Goal: Navigation & Orientation: Find specific page/section

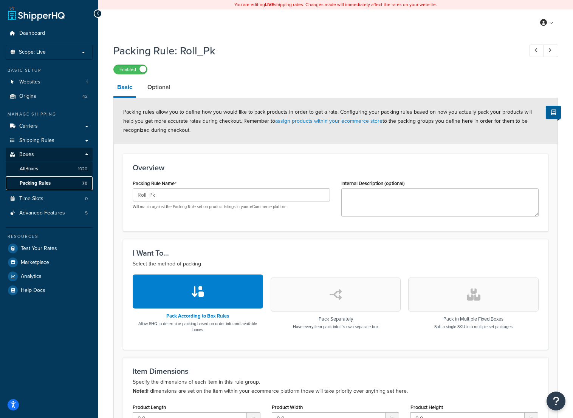
click at [48, 181] on span "Packing Rules" at bounding box center [35, 183] width 31 height 6
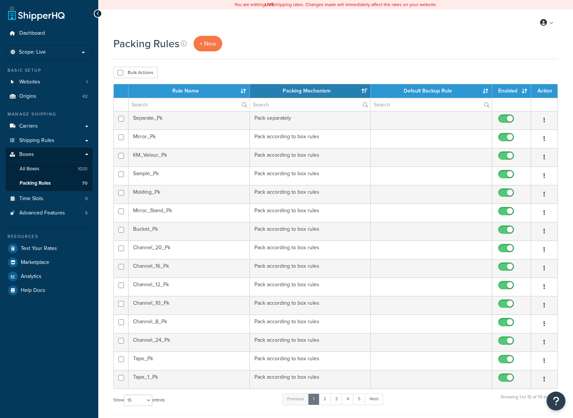
select select "15"
click at [154, 107] on input "text" at bounding box center [189, 104] width 121 height 13
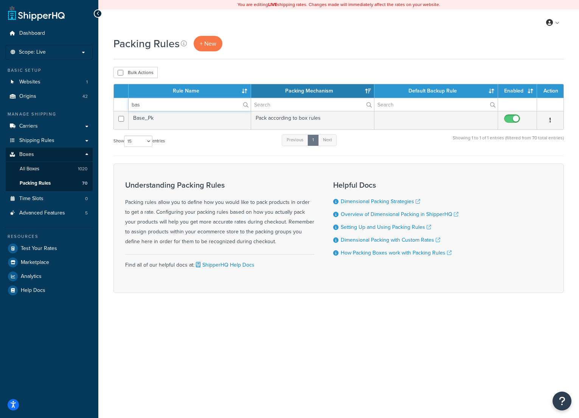
type input "bas"
click at [157, 123] on td "Base_Pk" at bounding box center [190, 120] width 122 height 19
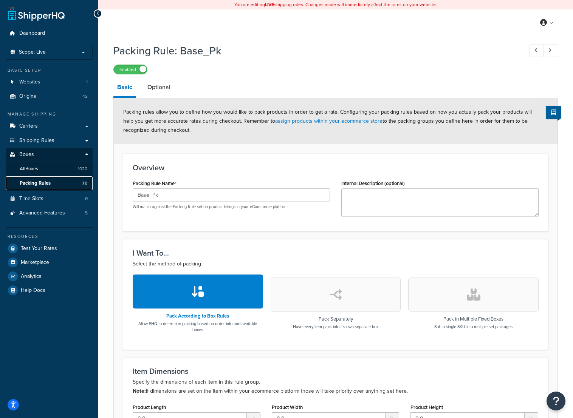
click at [54, 184] on link "Packing Rules 70" at bounding box center [49, 184] width 87 height 14
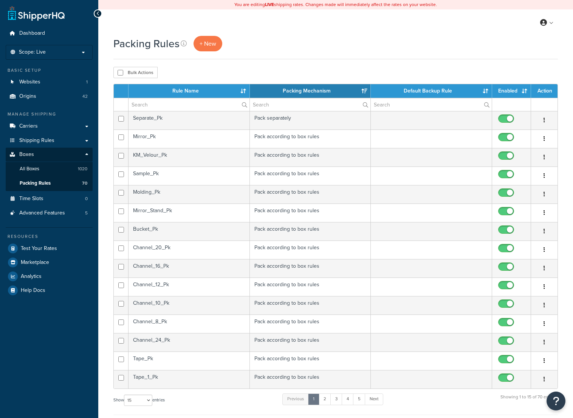
select select "15"
click at [169, 108] on input "text" at bounding box center [189, 104] width 121 height 13
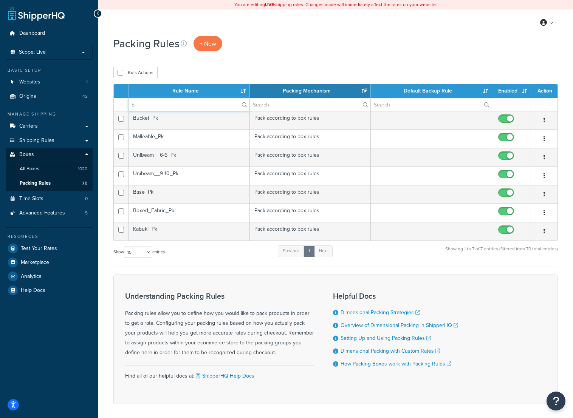
type input "b"
click at [189, 212] on td "Boxed_Fabric_Pk" at bounding box center [189, 213] width 121 height 19
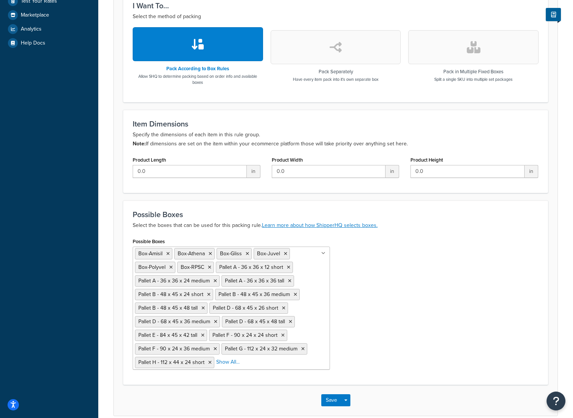
scroll to position [284, 0]
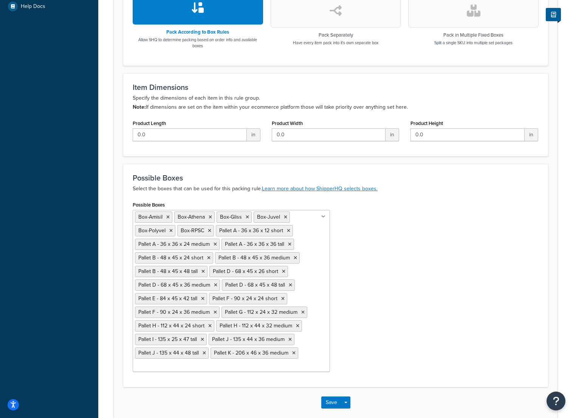
drag, startPoint x: 231, startPoint y: 328, endPoint x: 308, endPoint y: 260, distance: 103.1
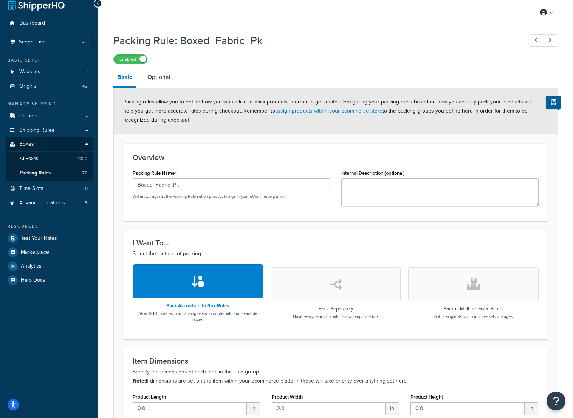
scroll to position [0, 0]
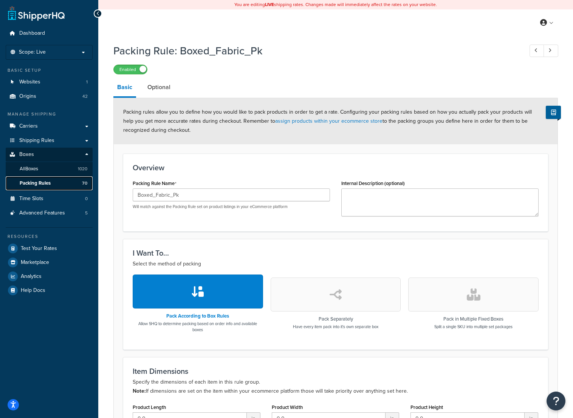
click at [48, 184] on span "Packing Rules" at bounding box center [35, 183] width 31 height 6
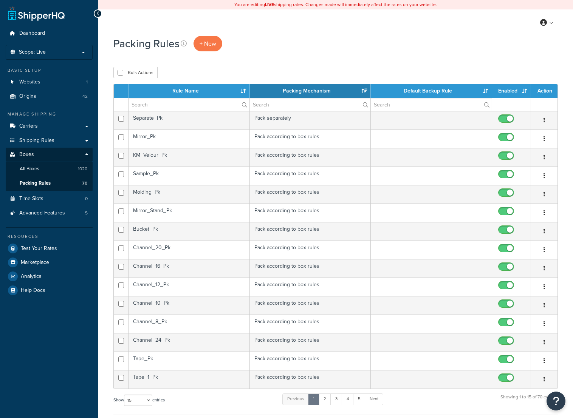
select select "15"
click at [178, 101] on input "text" at bounding box center [189, 104] width 121 height 13
click at [364, 399] on link "5" at bounding box center [359, 399] width 12 height 11
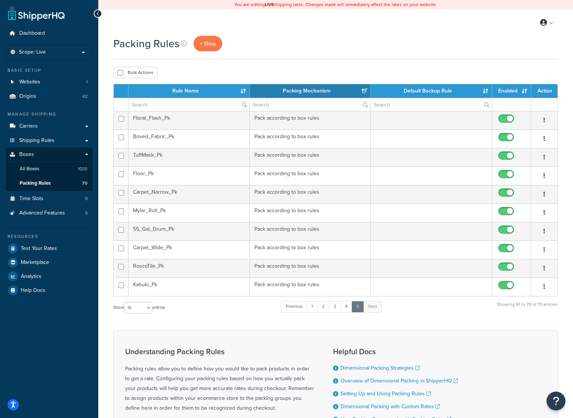
click at [161, 287] on td "Kabuki_Pk" at bounding box center [189, 287] width 121 height 19
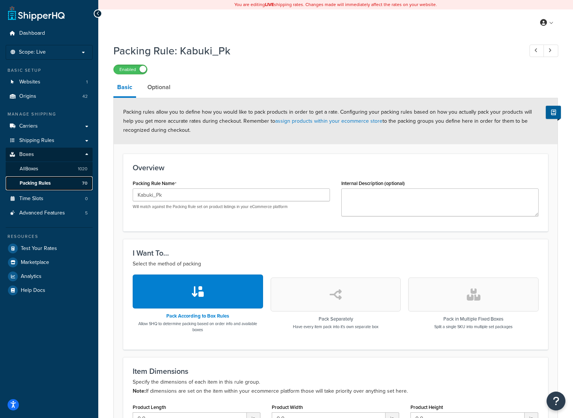
click at [60, 181] on link "Packing Rules 70" at bounding box center [49, 184] width 87 height 14
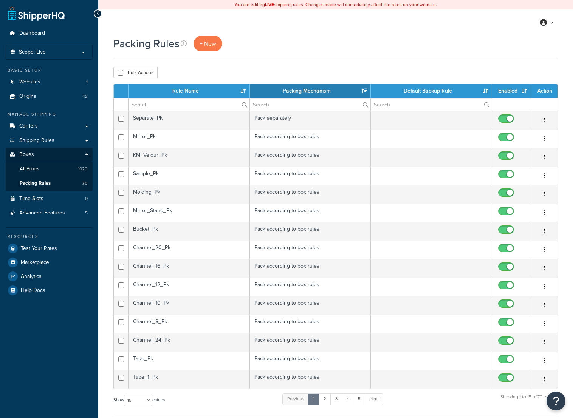
select select "15"
click at [360, 400] on link "5" at bounding box center [359, 399] width 12 height 11
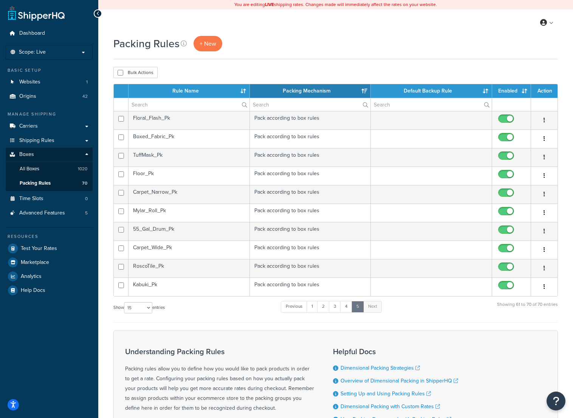
click at [173, 266] on td "RoscoTile_Pk" at bounding box center [189, 268] width 121 height 19
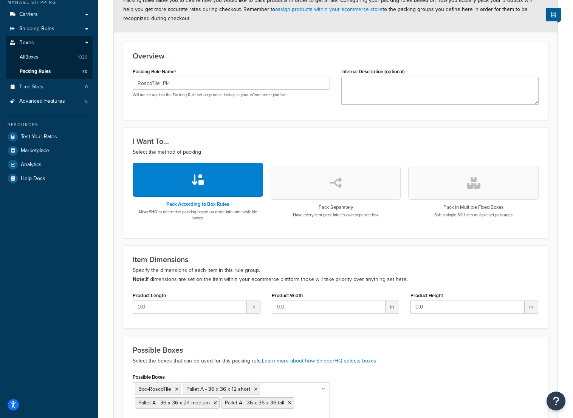
scroll to position [87, 0]
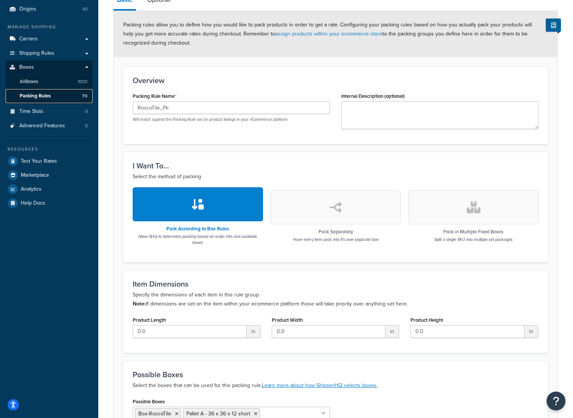
click at [61, 91] on link "Packing Rules 70" at bounding box center [49, 96] width 87 height 14
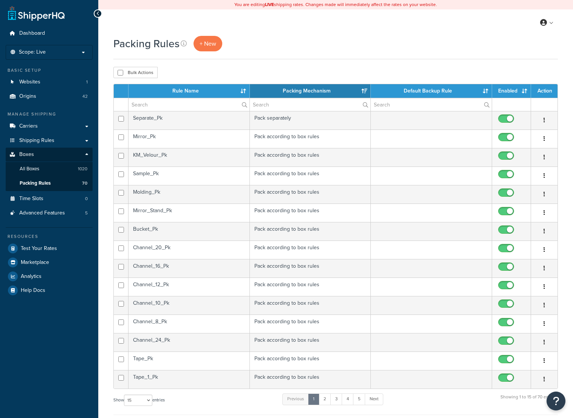
select select "15"
click at [45, 184] on span "Packing Rules" at bounding box center [35, 183] width 31 height 6
select select "15"
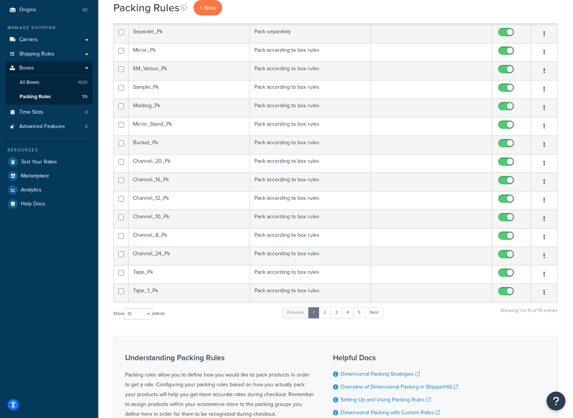
scroll to position [113, 0]
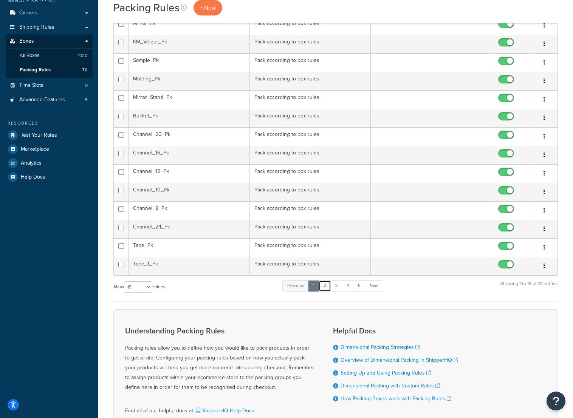
click at [329, 286] on link "2" at bounding box center [325, 285] width 12 height 11
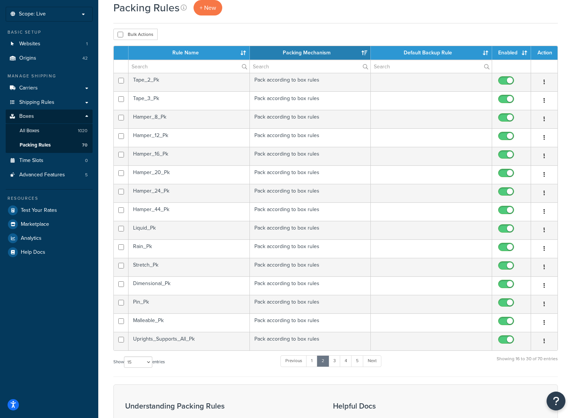
scroll to position [0, 0]
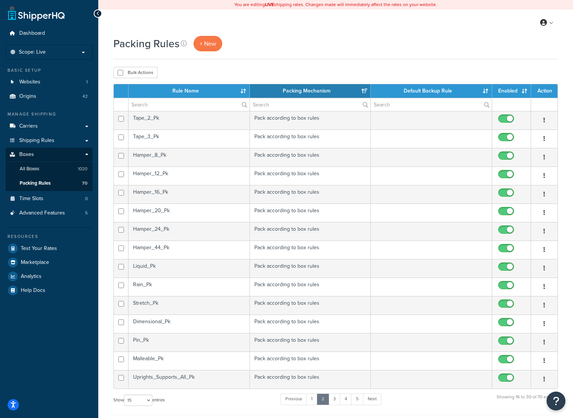
click at [155, 139] on td "Tape_3_Pk" at bounding box center [189, 139] width 121 height 19
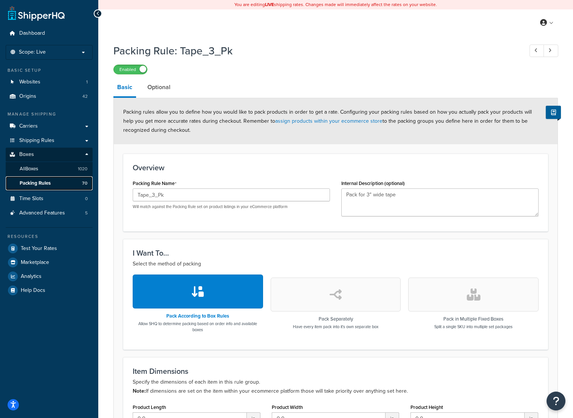
click at [40, 185] on span "Packing Rules" at bounding box center [35, 183] width 31 height 6
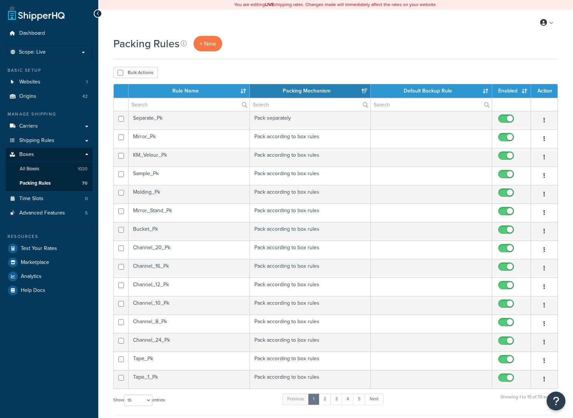
select select "15"
click at [357, 397] on link "5" at bounding box center [359, 399] width 12 height 11
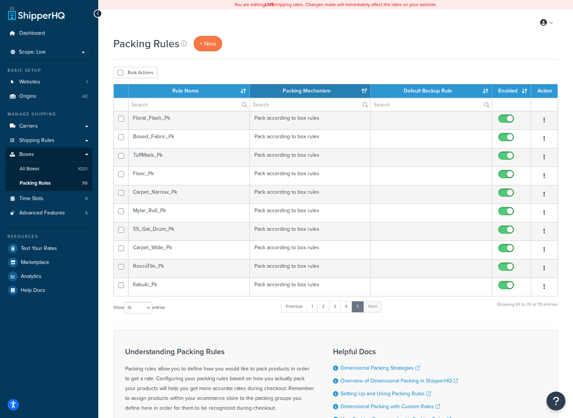
click at [211, 118] on td "Floral_Flash_Pk" at bounding box center [189, 120] width 121 height 19
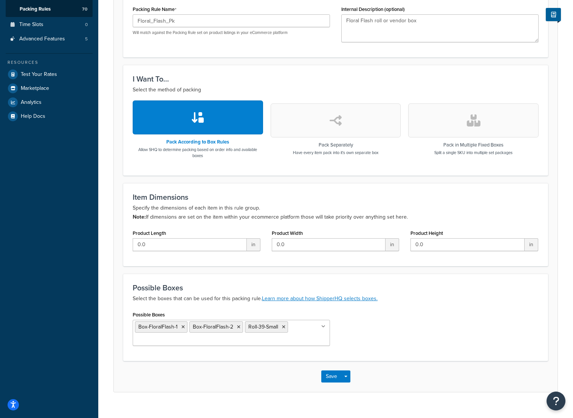
scroll to position [187, 0]
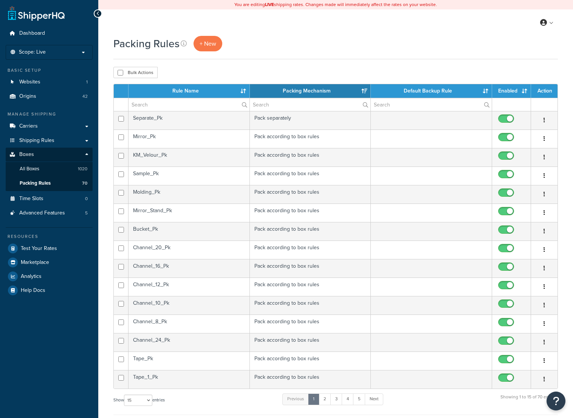
select select "15"
click at [364, 401] on link "5" at bounding box center [359, 399] width 12 height 11
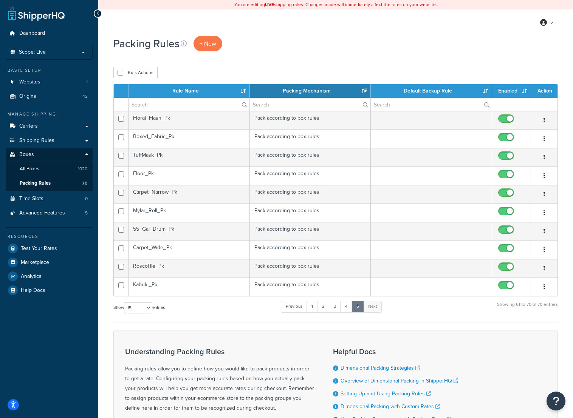
click at [225, 153] on td "TuffMask_Pk" at bounding box center [189, 157] width 121 height 19
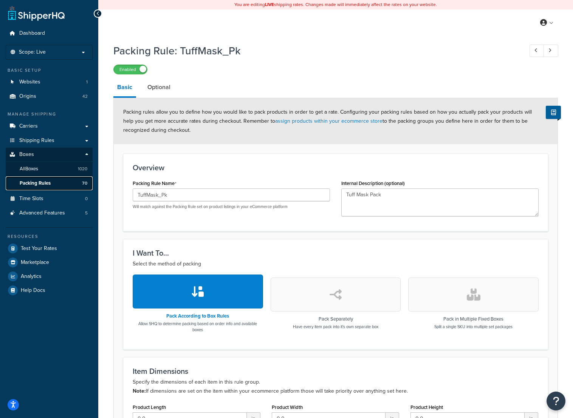
click at [40, 178] on link "Packing Rules 70" at bounding box center [49, 184] width 87 height 14
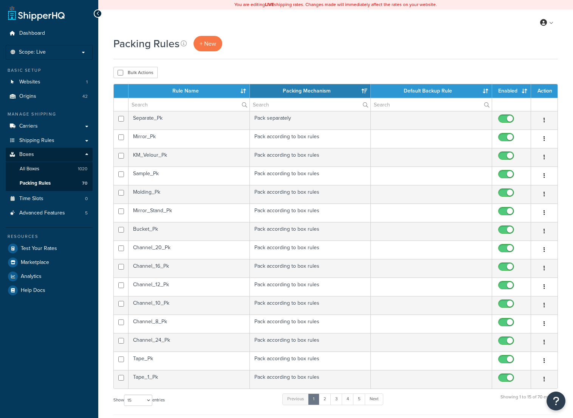
select select "15"
click at [168, 105] on input "text" at bounding box center [189, 104] width 121 height 13
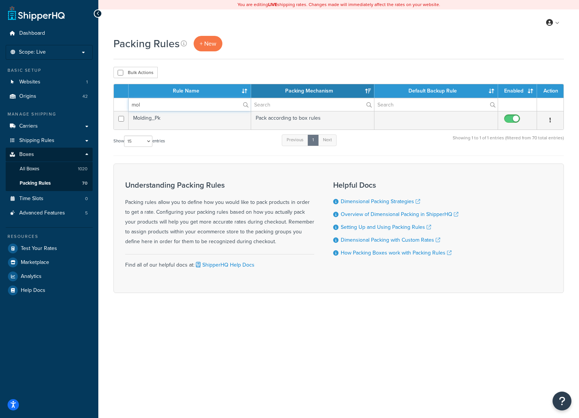
type input "mol"
click at [208, 115] on td "Molding_Pk" at bounding box center [190, 120] width 122 height 19
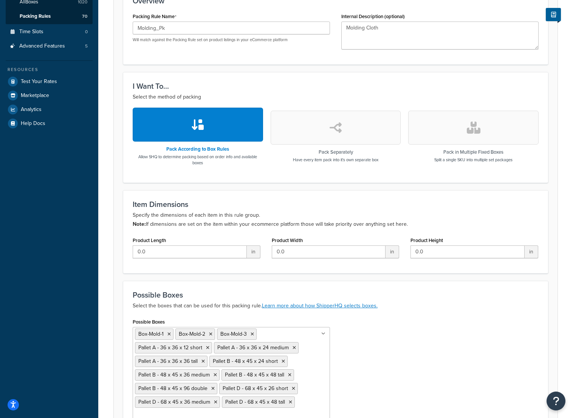
scroll to position [104, 0]
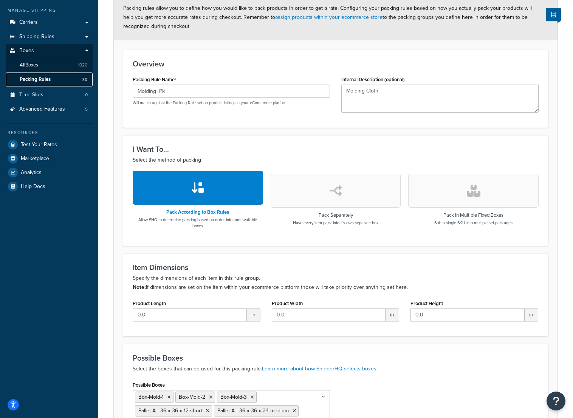
click at [39, 79] on span "Packing Rules" at bounding box center [35, 79] width 31 height 6
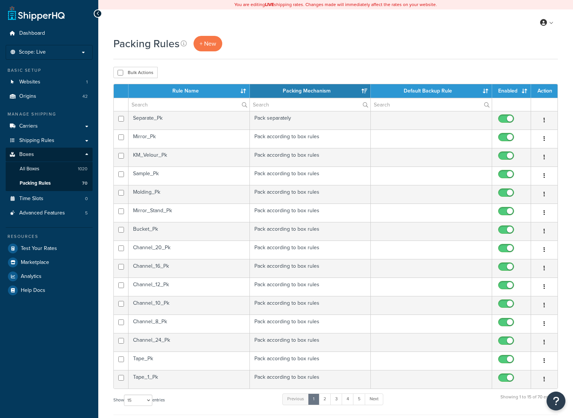
select select "15"
click at [191, 107] on input "text" at bounding box center [189, 104] width 121 height 13
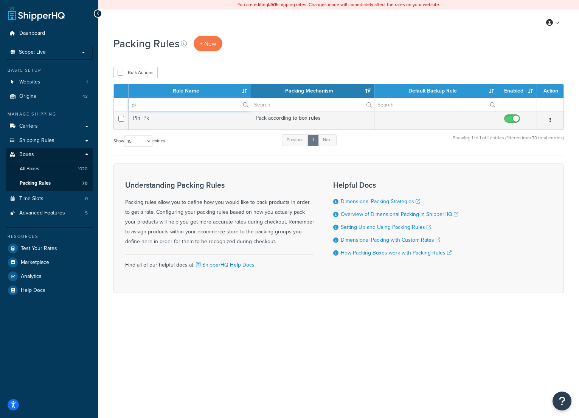
type input "pi"
click at [175, 120] on td "Pin_Pk" at bounding box center [190, 120] width 122 height 19
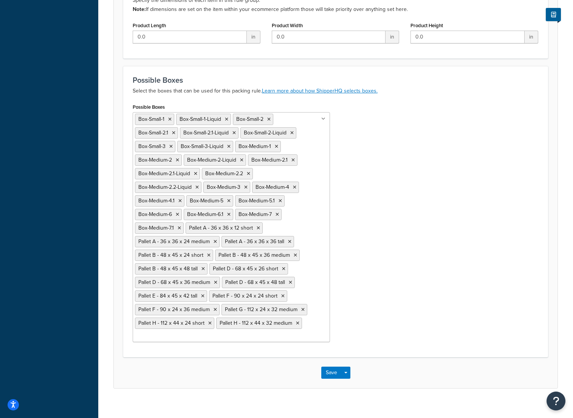
scroll to position [391, 0]
